Goal: Task Accomplishment & Management: Complete application form

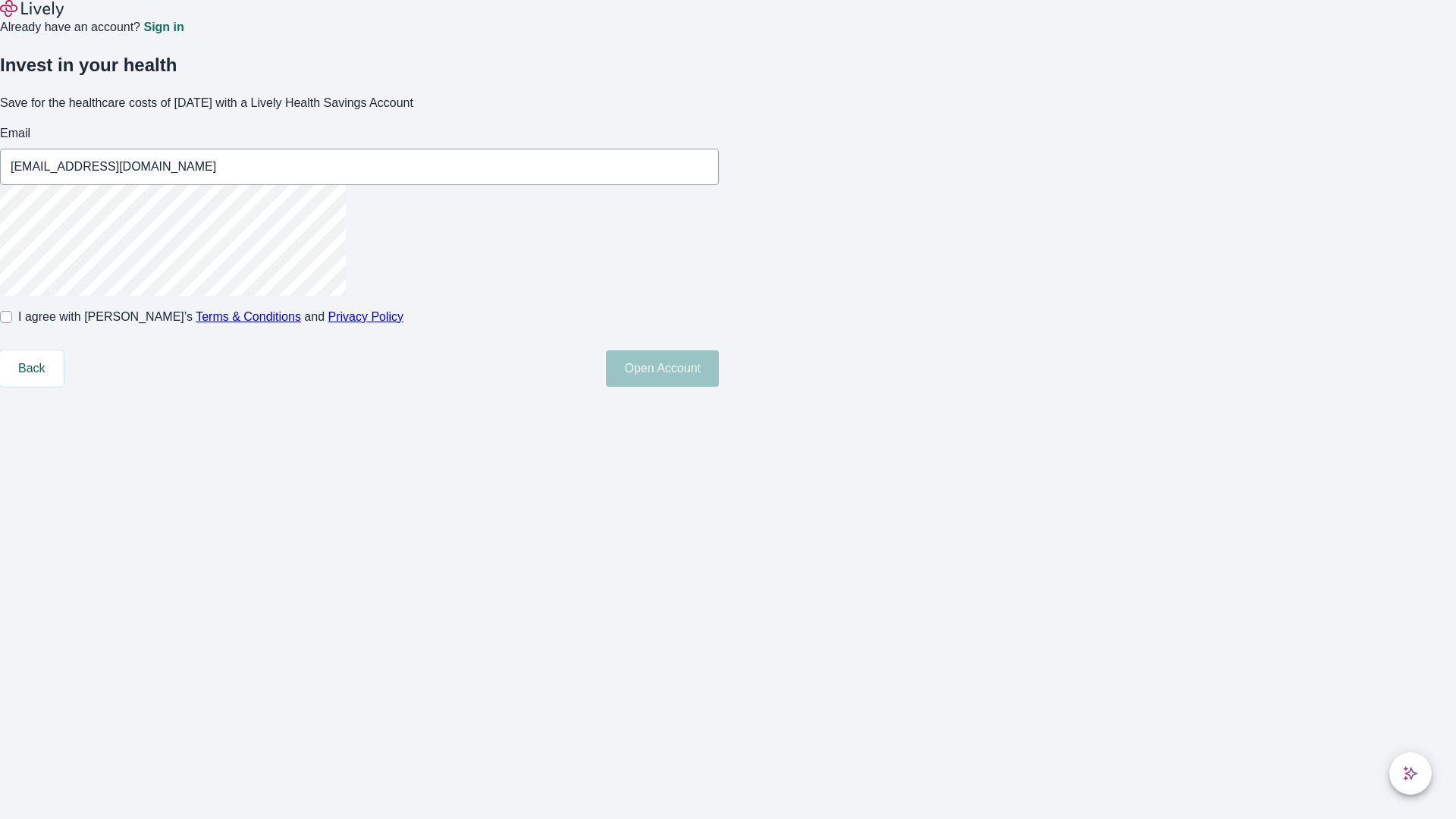
click at [12, 323] on input "I agree with Lively’s Terms & Conditions and Privacy Policy" at bounding box center [6, 317] width 12 height 12
checkbox input "true"
click at [719, 387] on button "Open Account" at bounding box center [662, 368] width 113 height 37
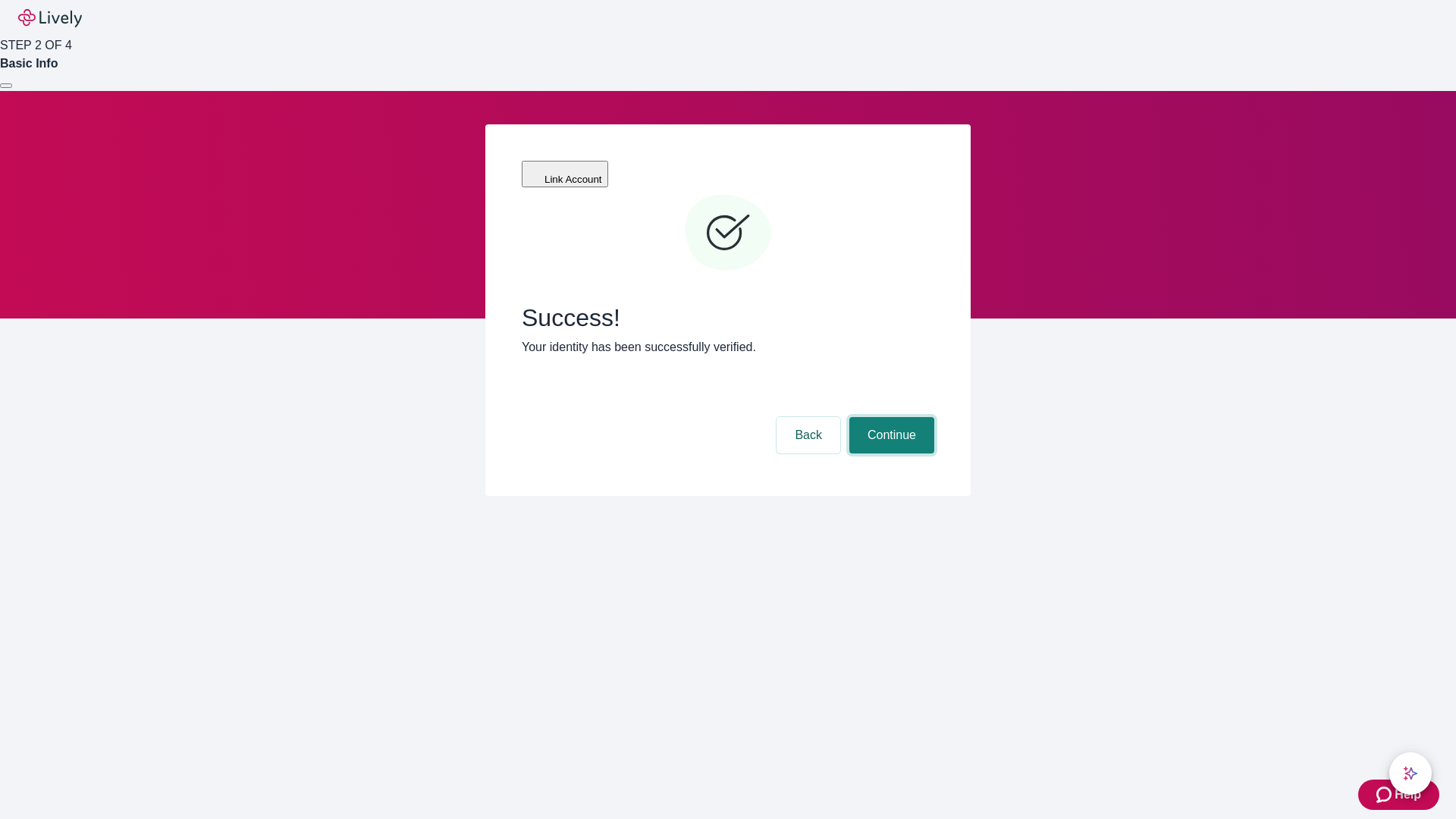
click at [890, 417] on button "Continue" at bounding box center [892, 435] width 85 height 37
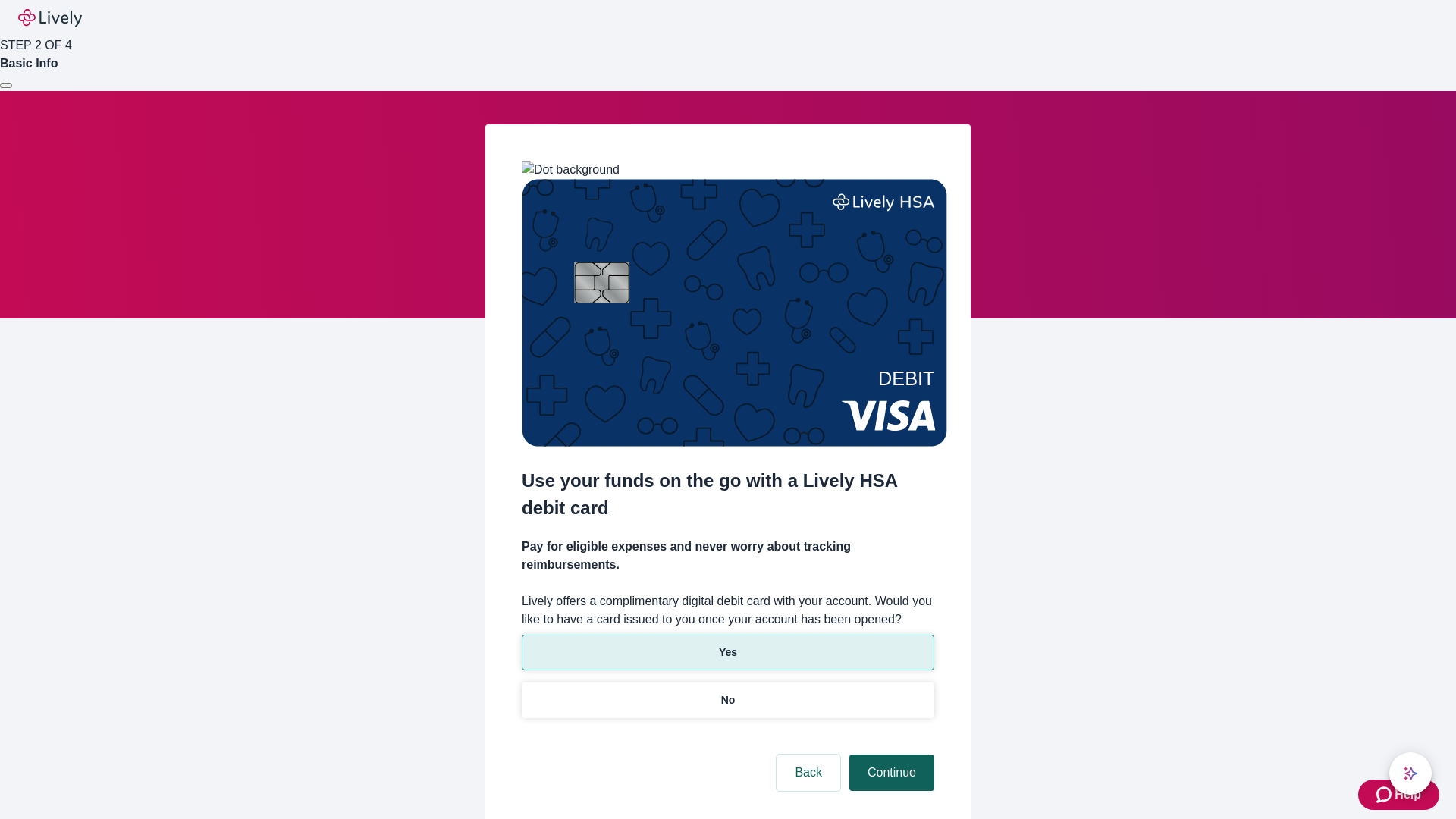
click at [728, 645] on p "Yes" at bounding box center [728, 652] width 18 height 16
click at [890, 754] on button "Continue" at bounding box center [892, 772] width 85 height 37
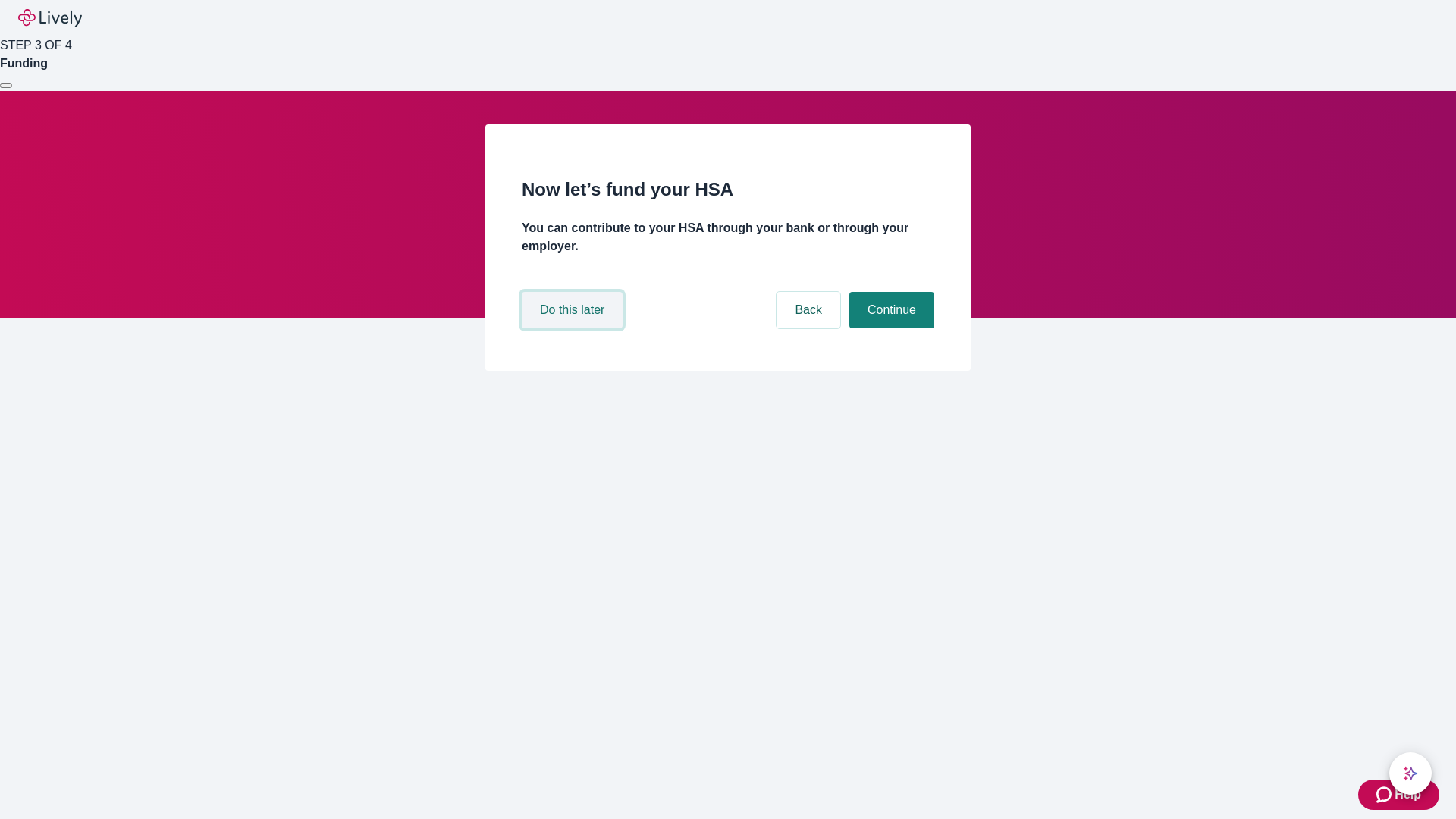
click at [574, 328] on button "Do this later" at bounding box center [572, 309] width 101 height 37
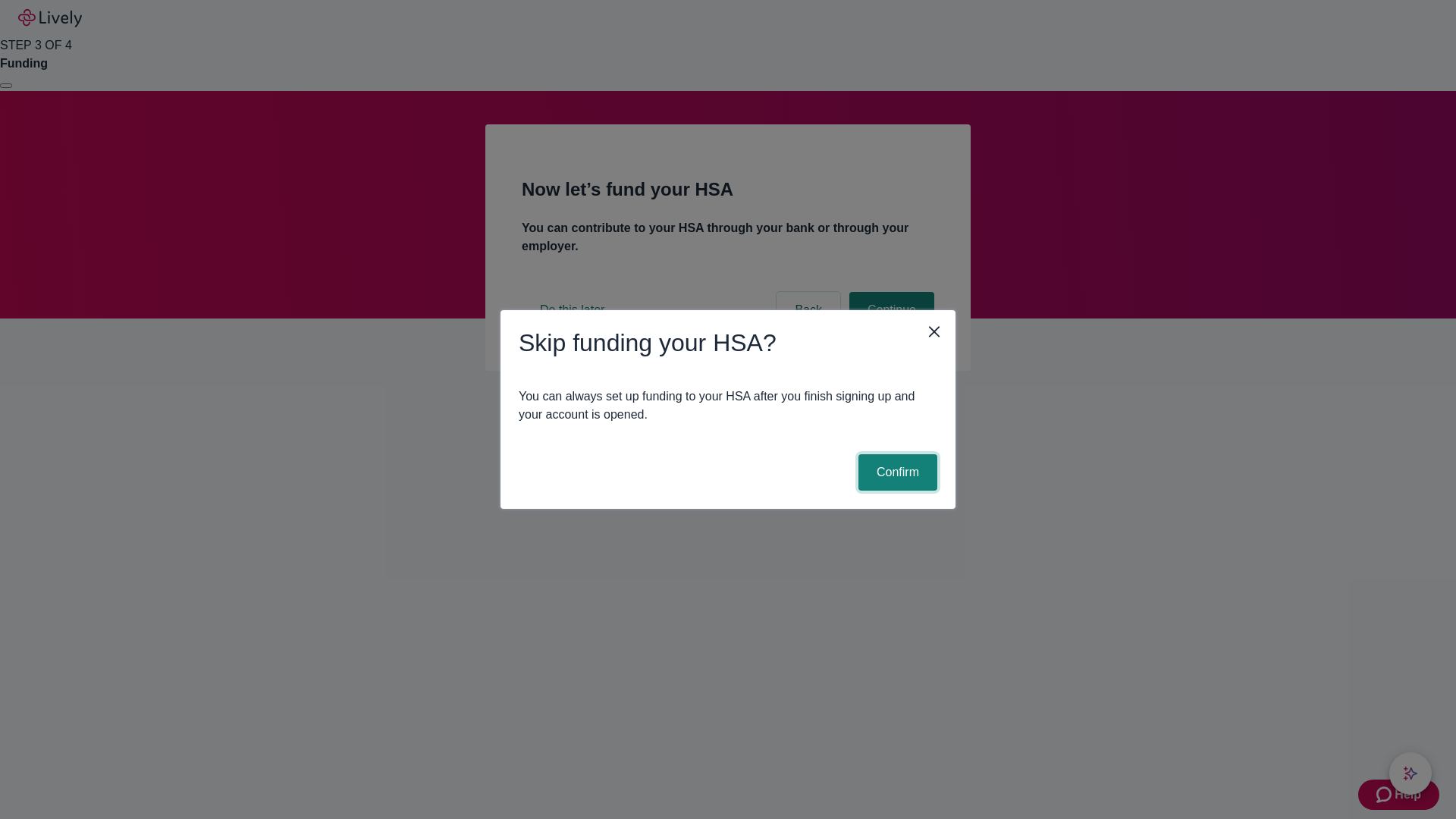
click at [895, 472] on button "Confirm" at bounding box center [898, 472] width 79 height 37
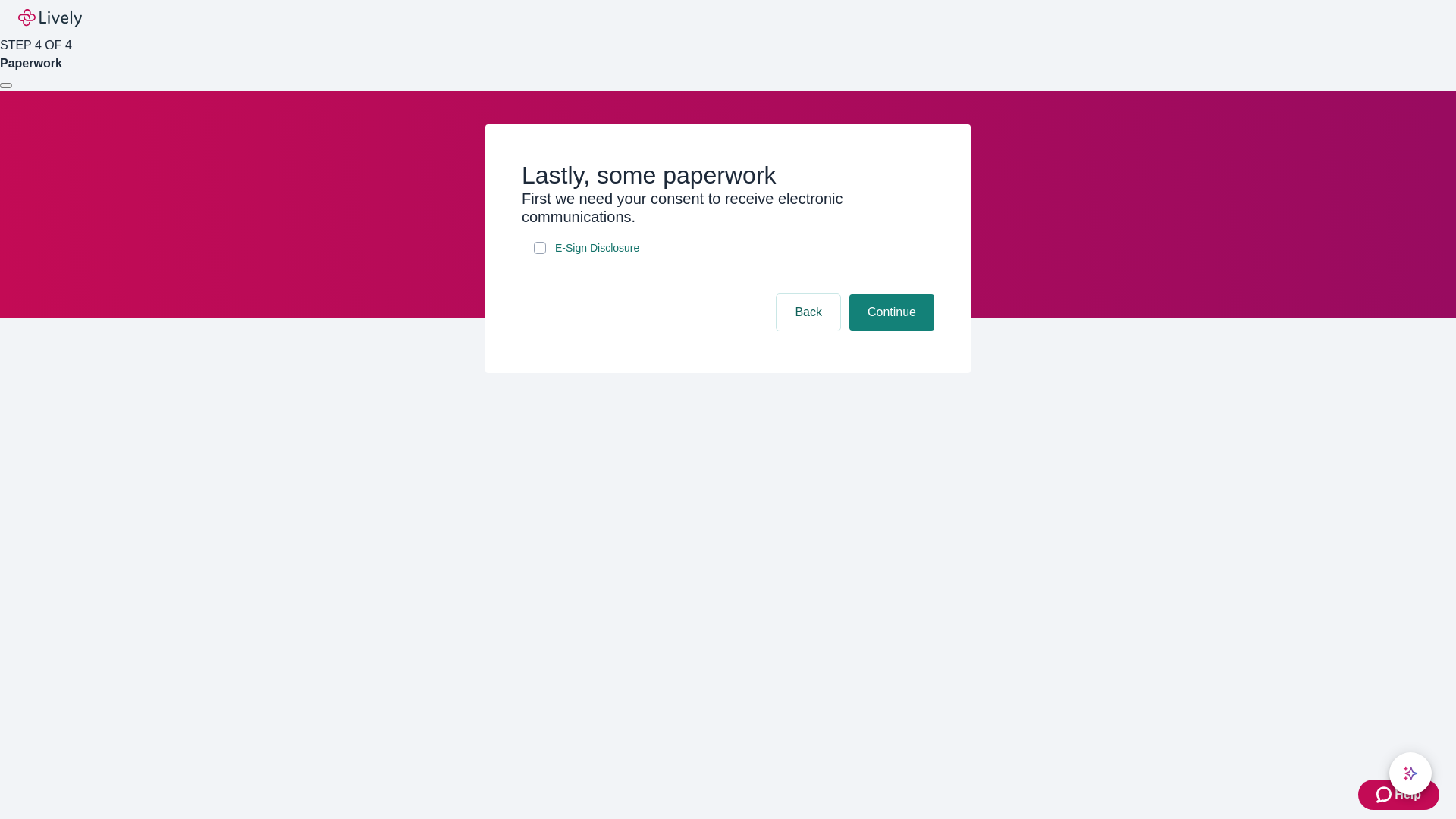
click at [540, 254] on input "E-Sign Disclosure" at bounding box center [539, 247] width 12 height 12
checkbox input "true"
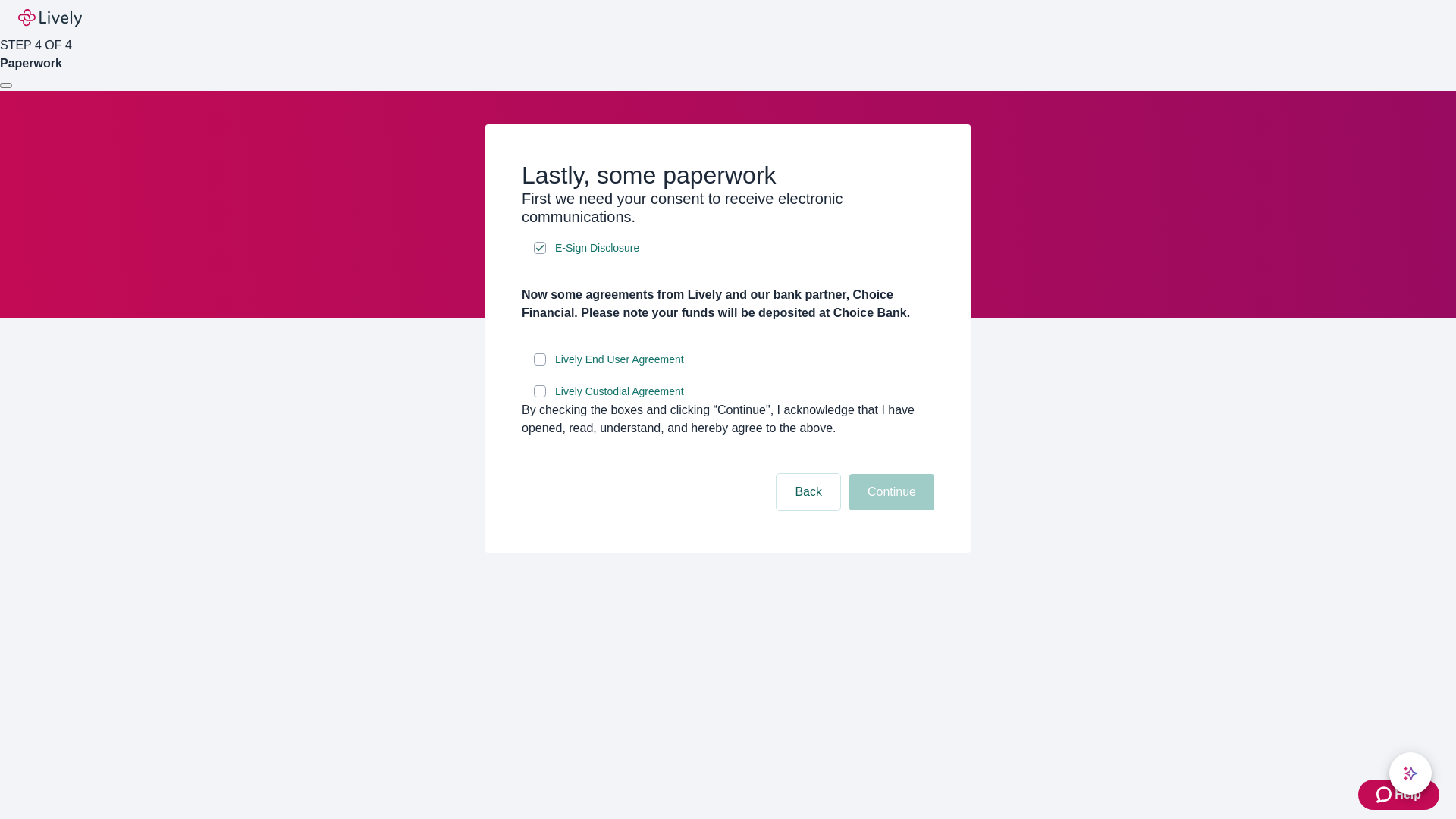
click at [540, 365] on input "Lively End User Agreement" at bounding box center [539, 359] width 12 height 12
checkbox input "true"
click at [540, 397] on input "Lively Custodial Agreement" at bounding box center [539, 391] width 12 height 12
checkbox input "true"
click at [890, 510] on button "Continue" at bounding box center [892, 492] width 85 height 37
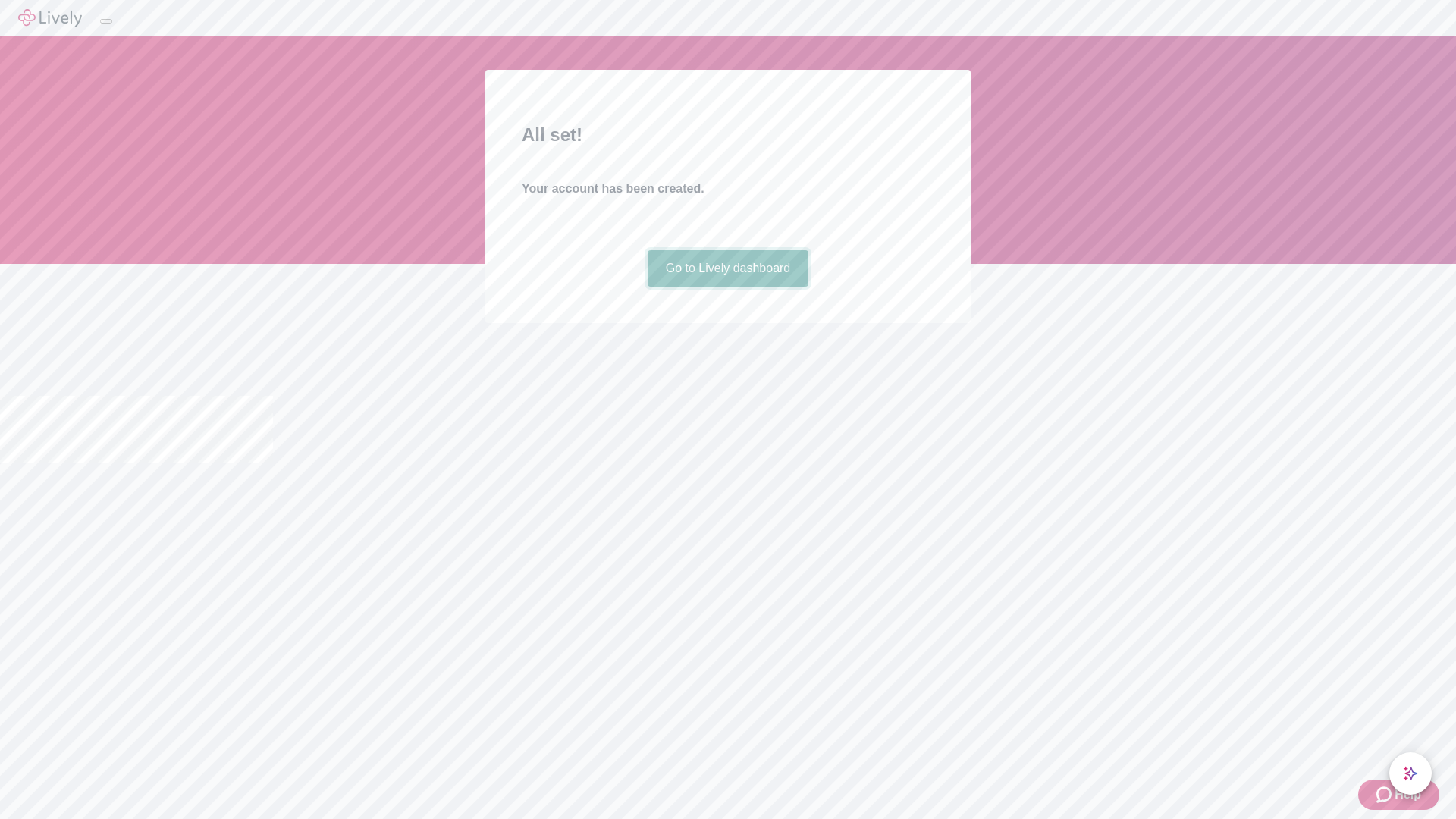
click at [728, 287] on link "Go to Lively dashboard" at bounding box center [728, 268] width 161 height 37
